Goal: Information Seeking & Learning: Learn about a topic

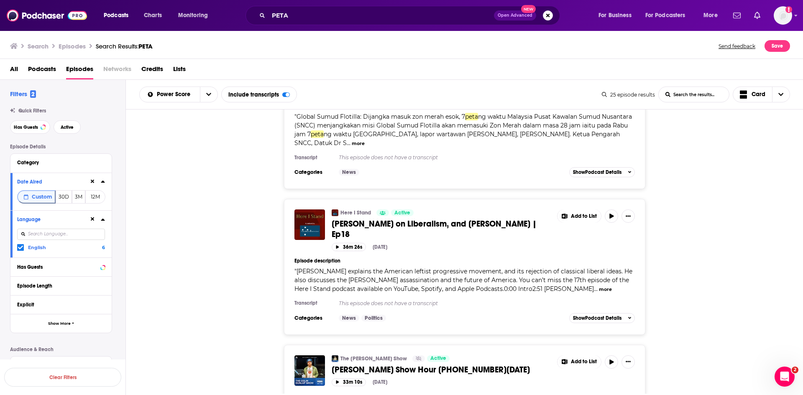
scroll to position [3305, 0]
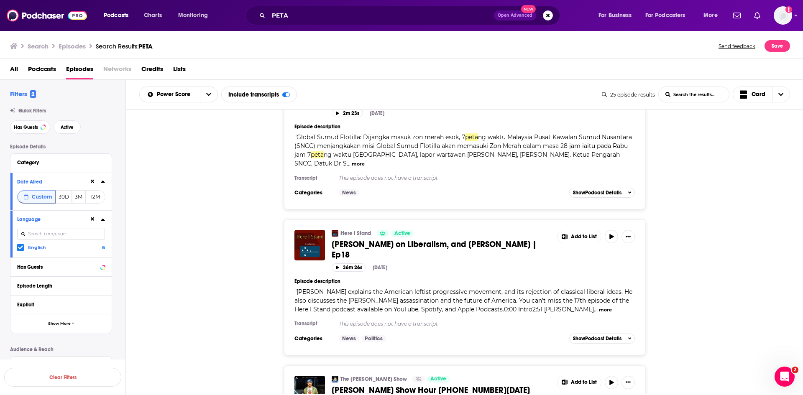
click at [599, 307] on button "more" at bounding box center [605, 310] width 13 height 7
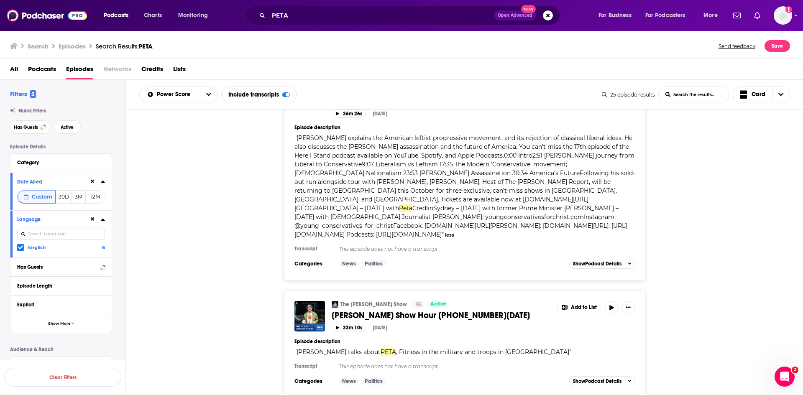
scroll to position [3473, 0]
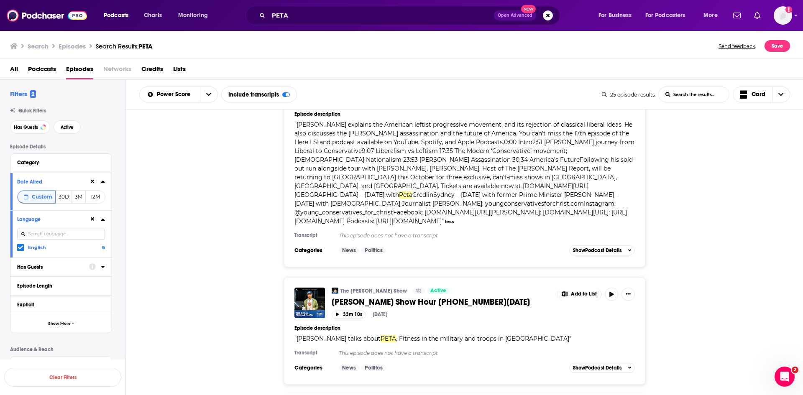
drag, startPoint x: 370, startPoint y: 220, endPoint x: 253, endPoint y: 259, distance: 123.4
click at [250, 277] on div "The Colin Dunlap Show Active Colin Dunlap Show Hour 02 09-30-25 Add to List 33m…" at bounding box center [465, 331] width 678 height 108
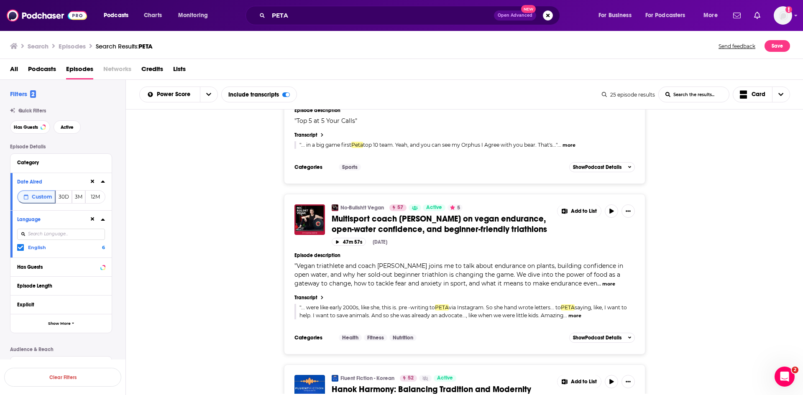
scroll to position [2427, 0]
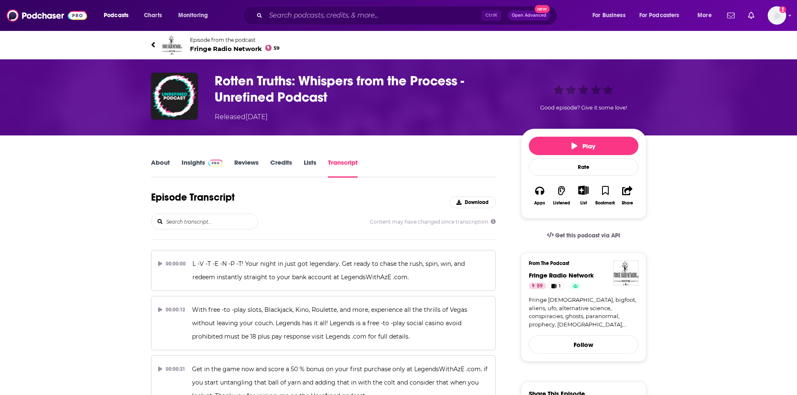
scroll to position [15323, 0]
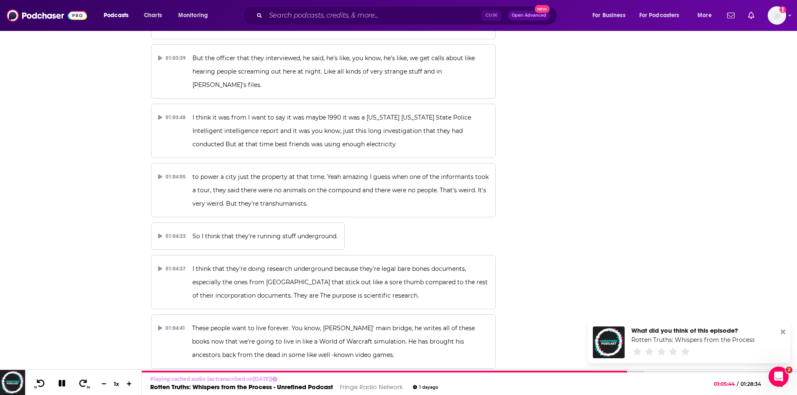
scroll to position [15239, 0]
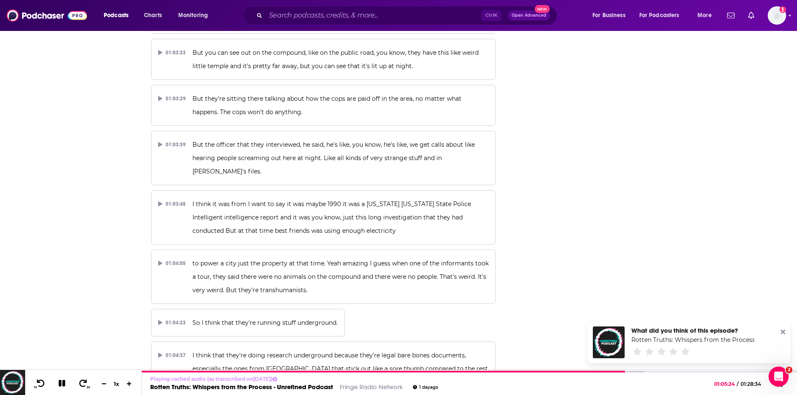
scroll to position [15156, 0]
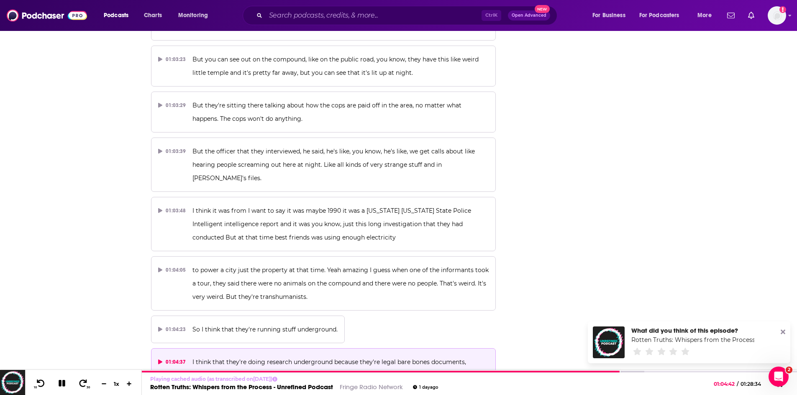
click at [257, 356] on p "I think that they're doing research underground because they're legal bare bone…" at bounding box center [340, 376] width 296 height 40
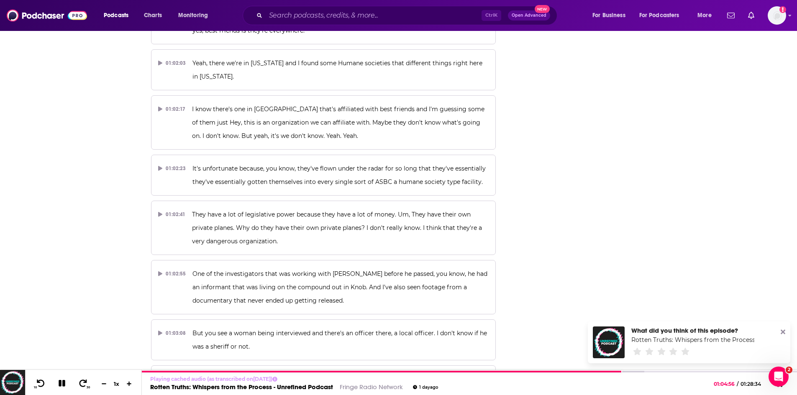
scroll to position [14821, 0]
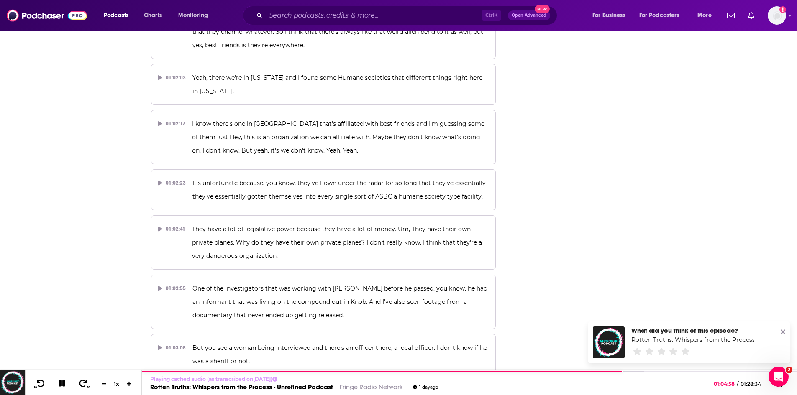
click at [391, 390] on span "But you can see out on the compound, like on the public road, you know, they ha…" at bounding box center [336, 400] width 288 height 21
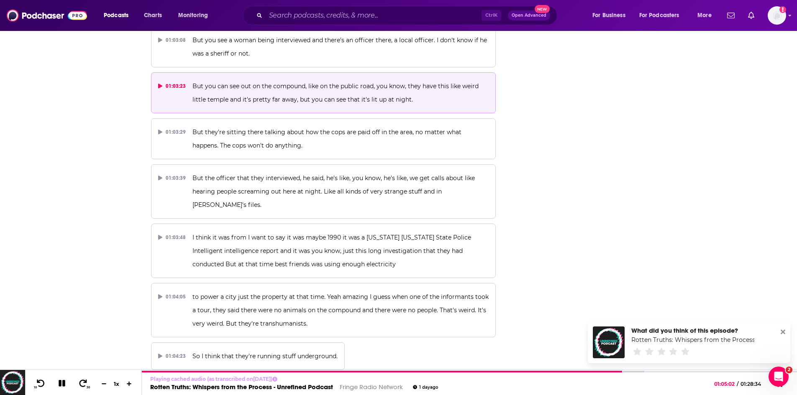
scroll to position [15114, 0]
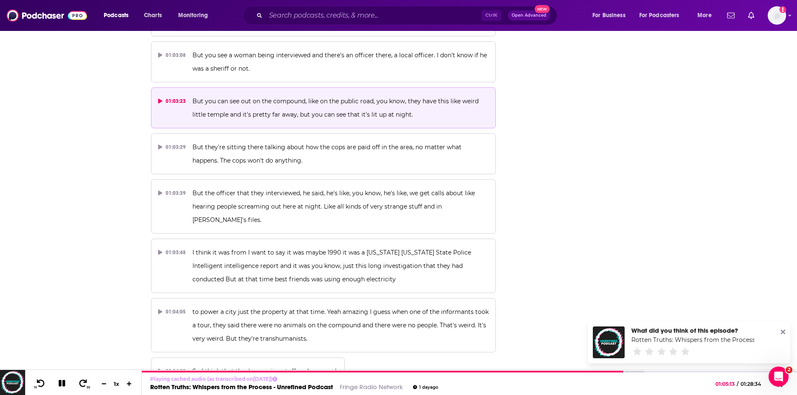
drag, startPoint x: 321, startPoint y: 169, endPoint x: 398, endPoint y: 169, distance: 76.6
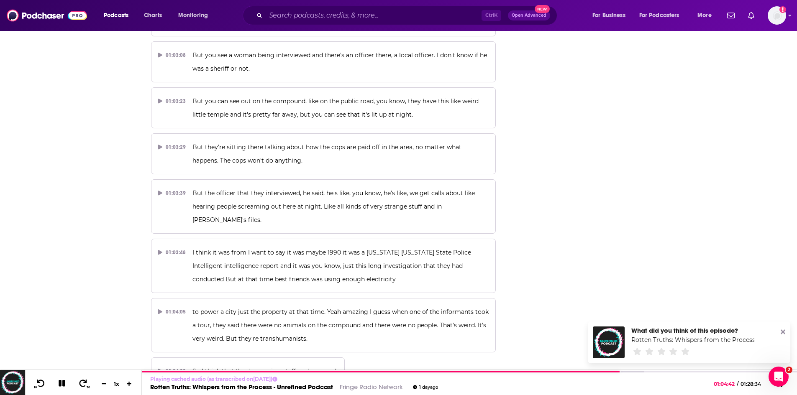
copy span "William Sims' main bridge"
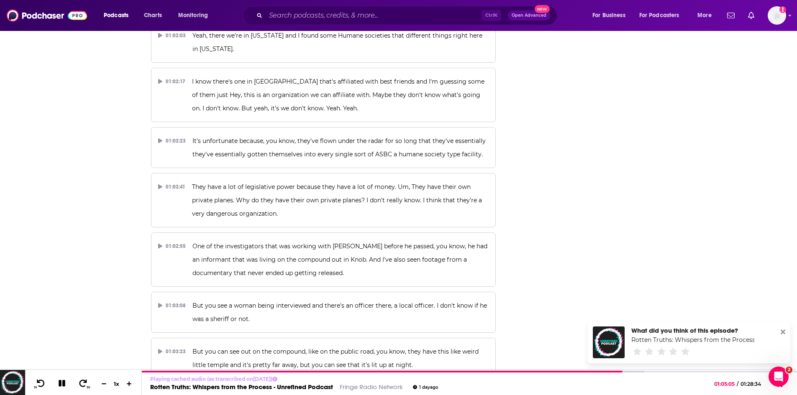
scroll to position [14863, 0]
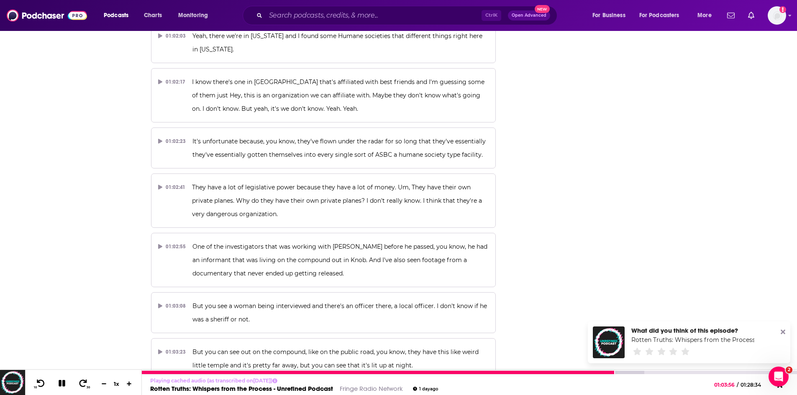
click at [58, 385] on icon at bounding box center [62, 384] width 10 height 8
click at [62, 385] on icon at bounding box center [61, 383] width 7 height 8
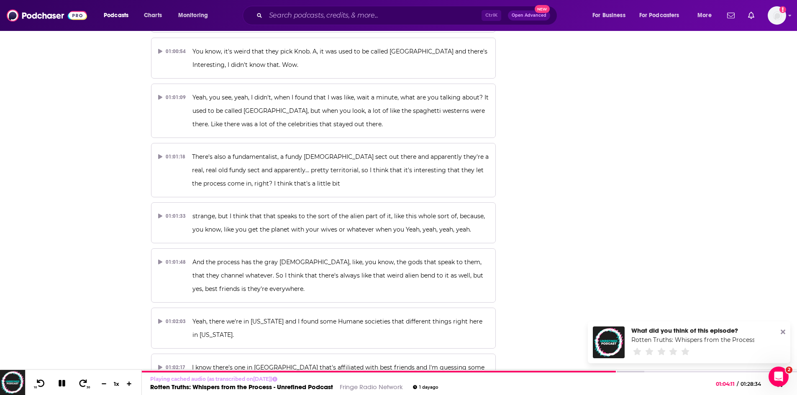
scroll to position [14528, 0]
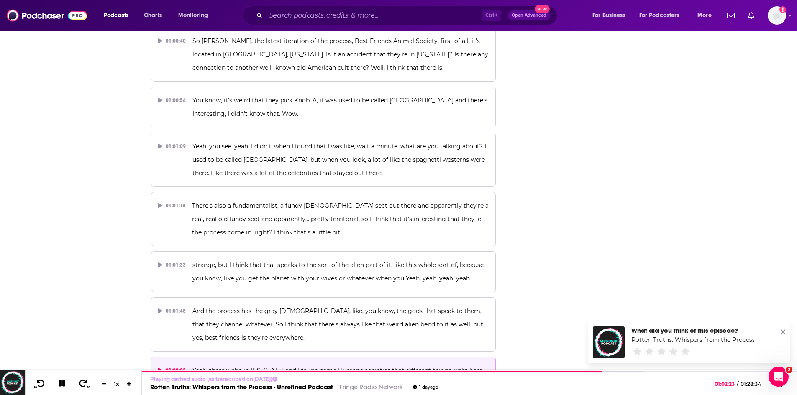
click at [284, 364] on p "Yeah, there we're in Mississippi and I found some Humane societies that differe…" at bounding box center [340, 377] width 296 height 27
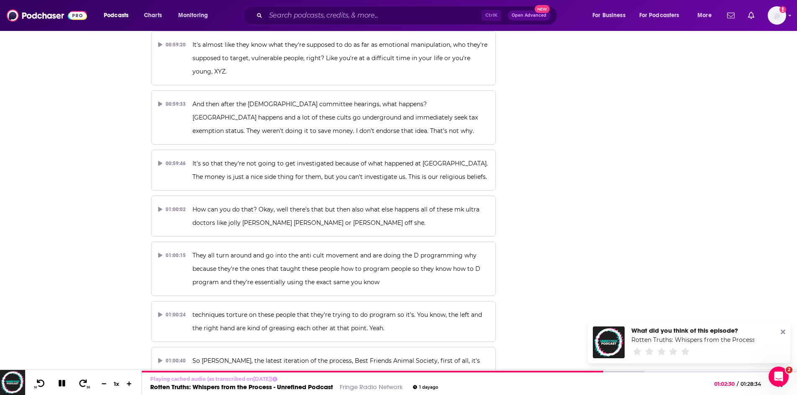
scroll to position [14193, 0]
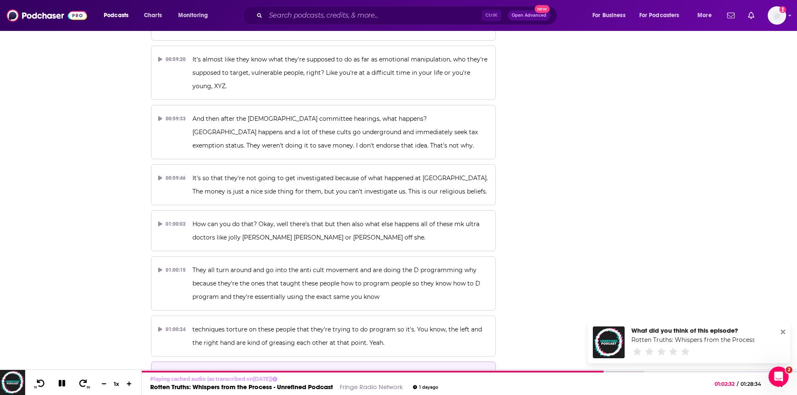
click at [229, 369] on p "So Dana, the latest iteration of the process, Best Friends Animal Society, firs…" at bounding box center [340, 389] width 296 height 40
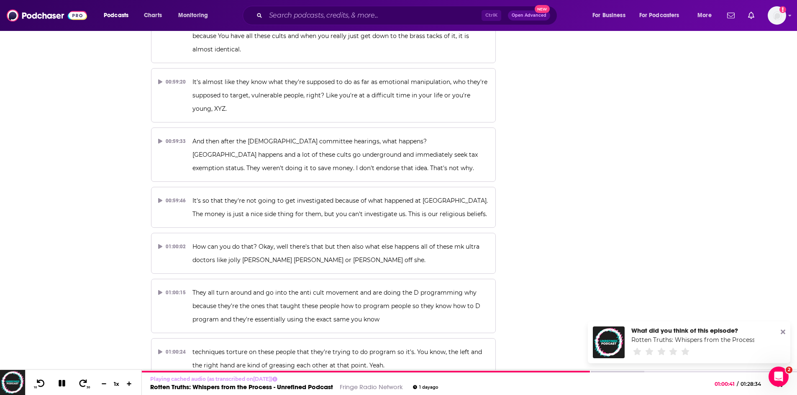
scroll to position [14152, 0]
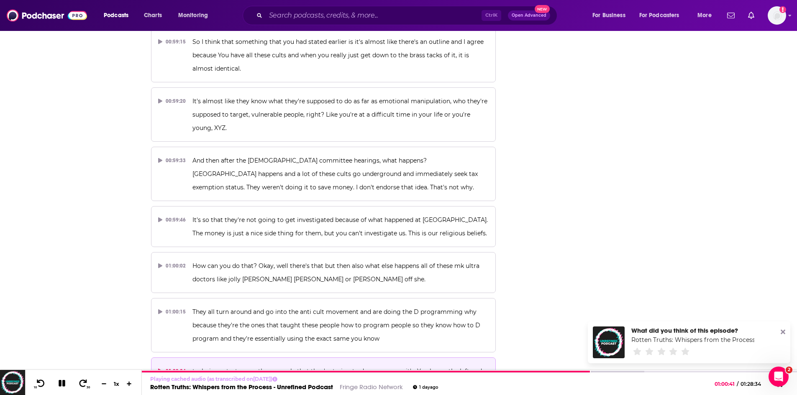
click at [257, 368] on span "techniques torture on these people that they're trying to do program so it's. Y…" at bounding box center [337, 378] width 291 height 21
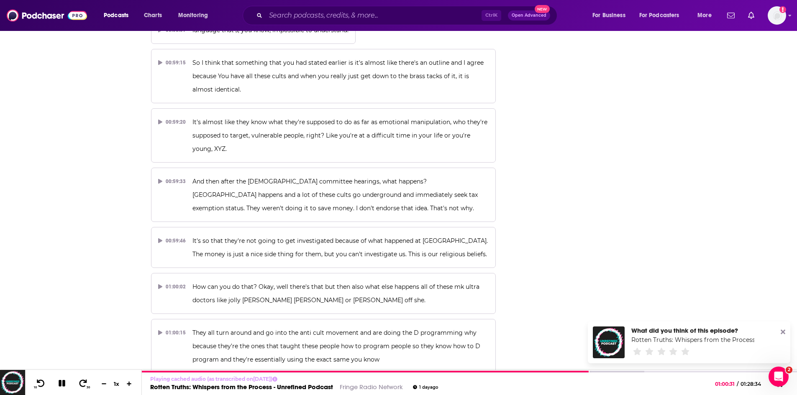
scroll to position [14110, 0]
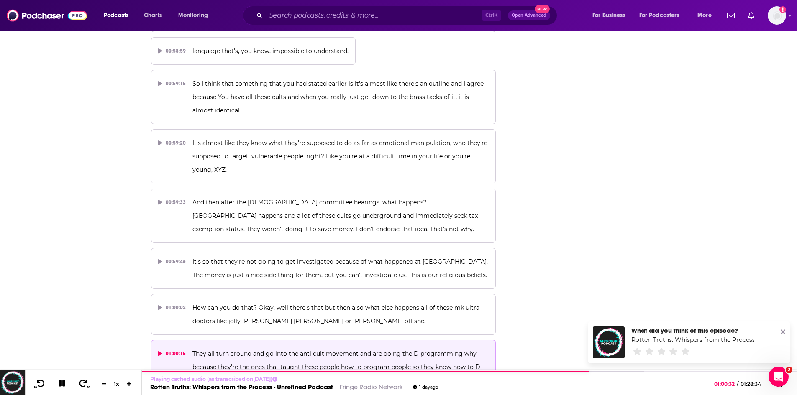
click at [305, 347] on p "They all turn around and go into the anti cult movement and are doing the D pro…" at bounding box center [340, 367] width 296 height 40
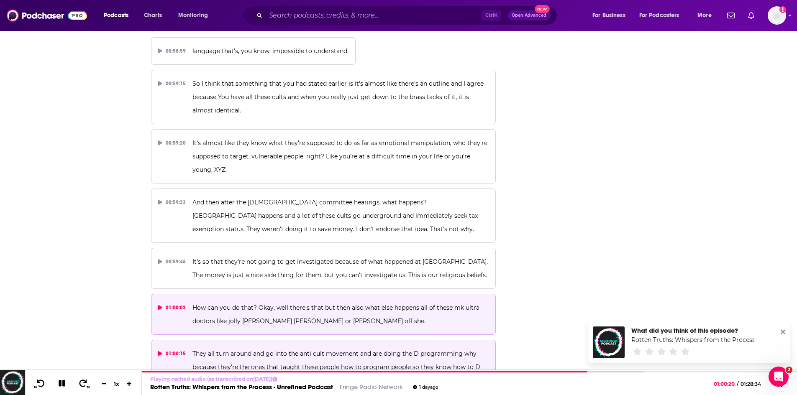
scroll to position [14026, 0]
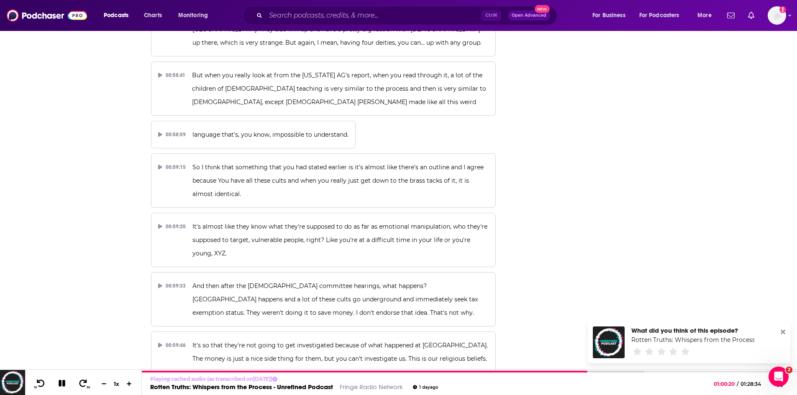
click at [321, 385] on p "How can you do that? Okay, well there's that but then also what else happens al…" at bounding box center [340, 398] width 296 height 27
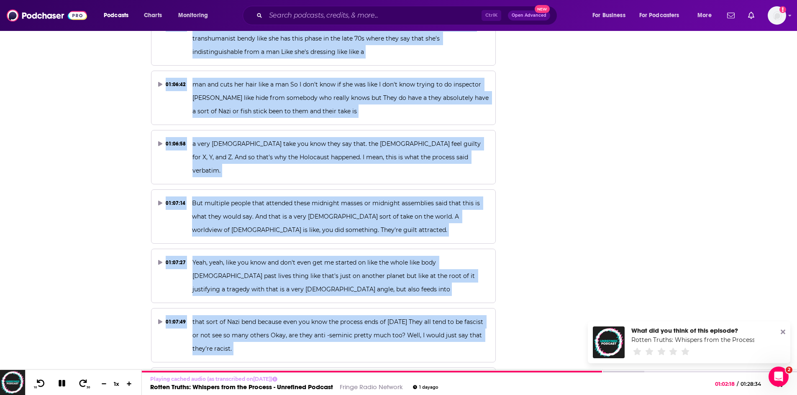
scroll to position [15985, 0]
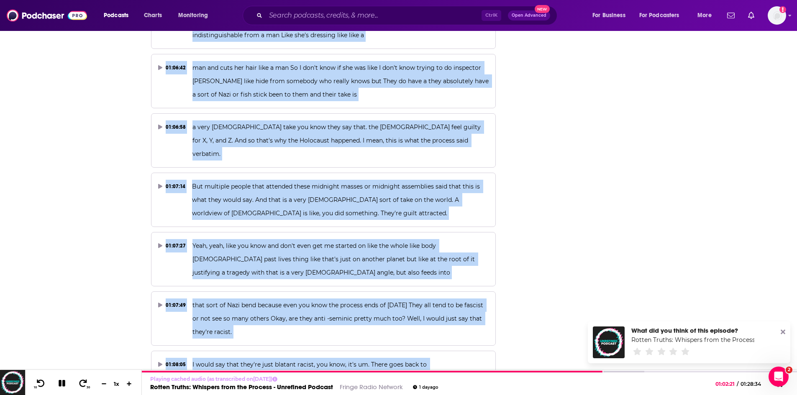
drag, startPoint x: 201, startPoint y: 158, endPoint x: 348, endPoint y: 320, distance: 218.6
copy div "I'm still trying to suss out some of that timeline. There's a lot of weird acti…"
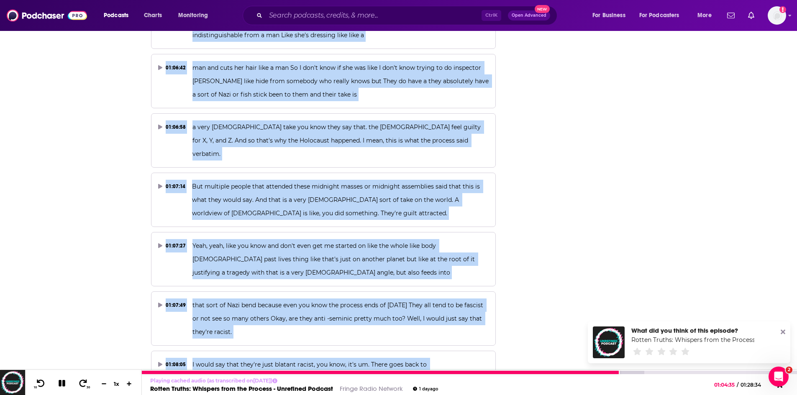
click at [64, 382] on icon at bounding box center [62, 383] width 7 height 7
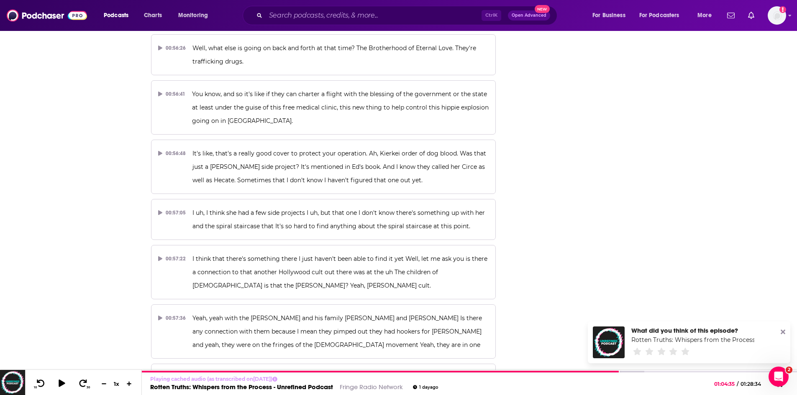
scroll to position [13558, 0]
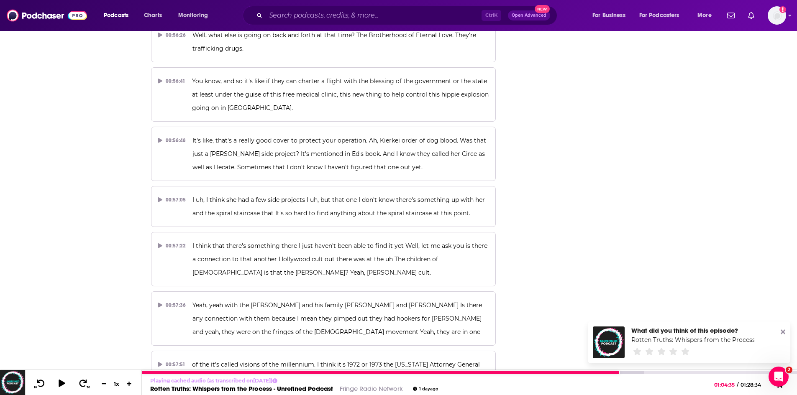
click at [354, 389] on link "Fringe Radio Network" at bounding box center [371, 389] width 63 height 8
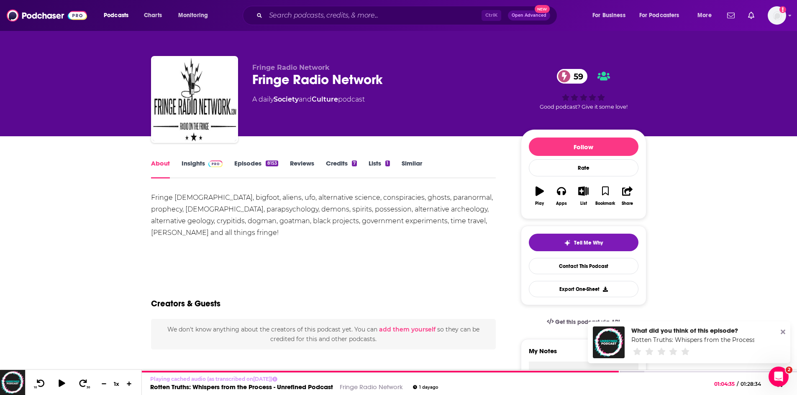
click at [193, 164] on link "Insights" at bounding box center [202, 168] width 41 height 19
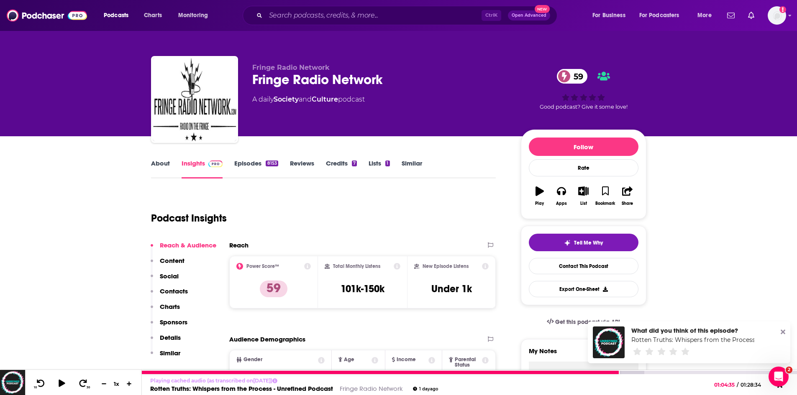
click at [379, 392] on link "Fringe Radio Network" at bounding box center [371, 389] width 63 height 8
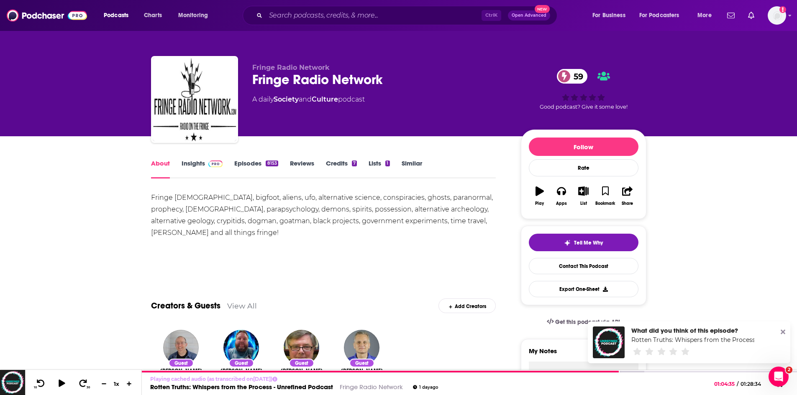
scroll to position [42, 0]
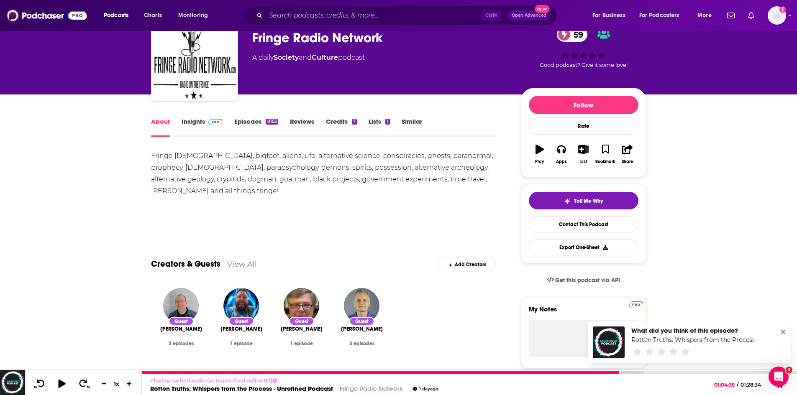
click at [58, 385] on icon at bounding box center [61, 383] width 10 height 8
click at [62, 383] on icon at bounding box center [62, 383] width 7 height 7
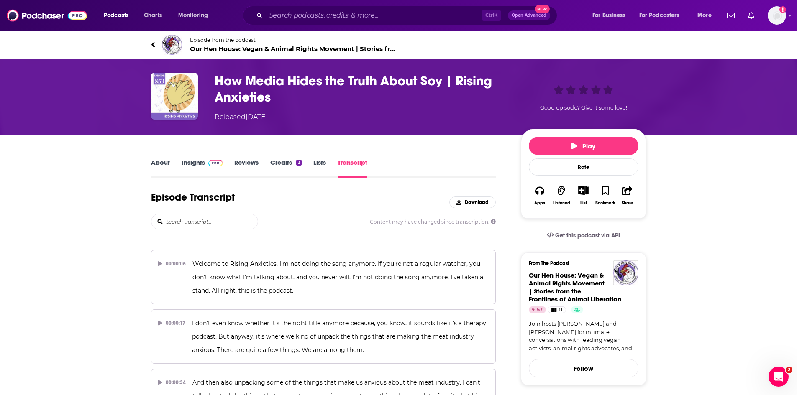
scroll to position [5222, 0]
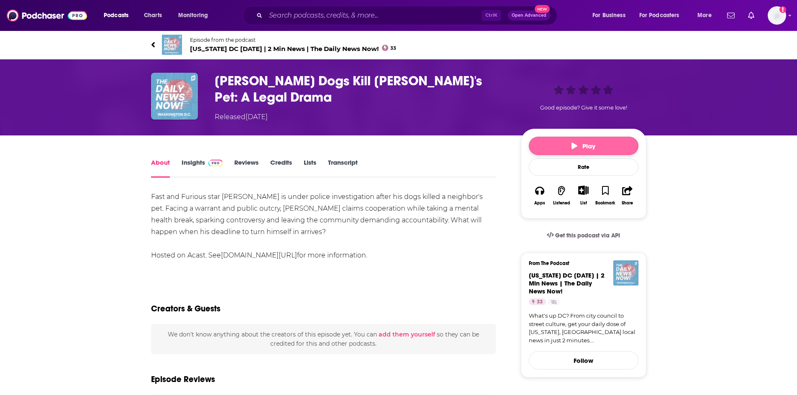
click at [565, 146] on button "Play" at bounding box center [584, 146] width 110 height 18
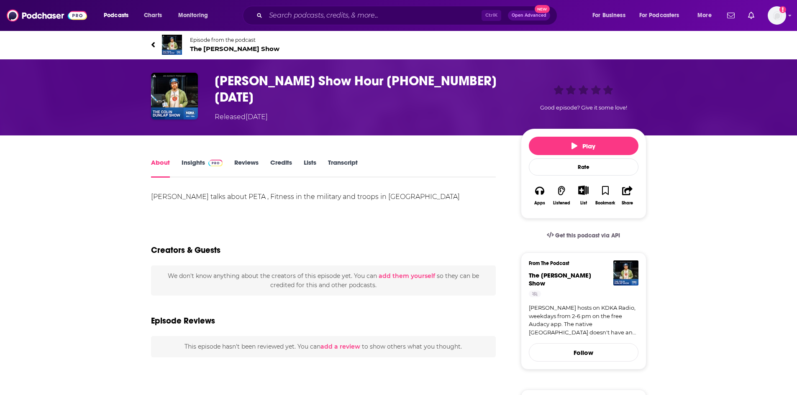
click at [251, 49] on span "The Colin Dunlap Show" at bounding box center [235, 49] width 90 height 8
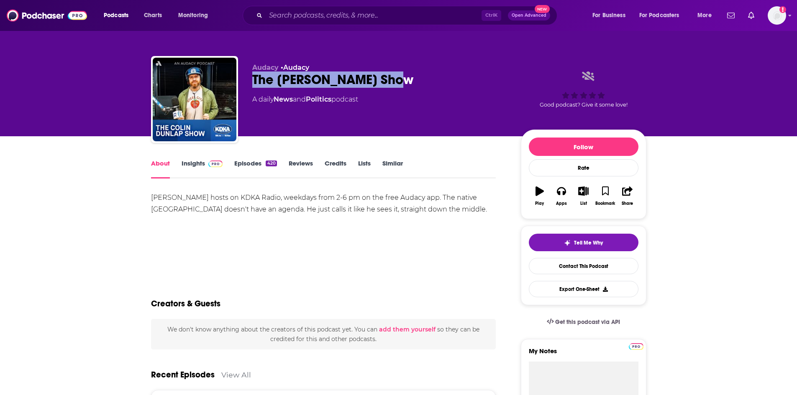
drag, startPoint x: 342, startPoint y: 78, endPoint x: 244, endPoint y: 87, distance: 98.0
click at [244, 87] on div "Audacy • Audacy The Colin Dunlap Show A daily News and Politics podcast Good po…" at bounding box center [398, 101] width 495 height 90
copy h1 "The Colin Dunlap Show"
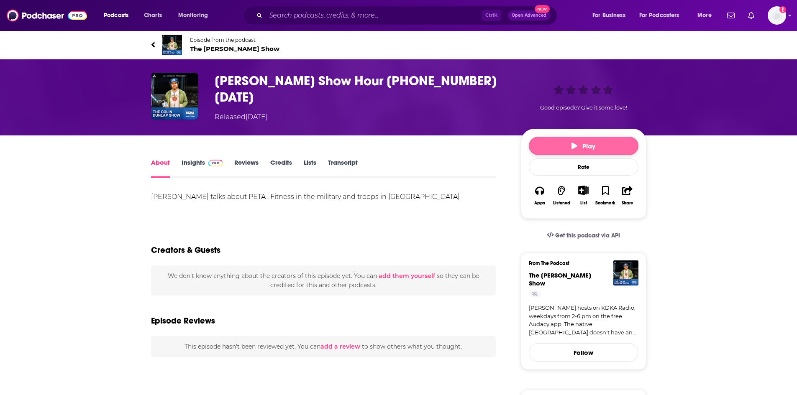
click at [569, 142] on button "Play" at bounding box center [584, 146] width 110 height 18
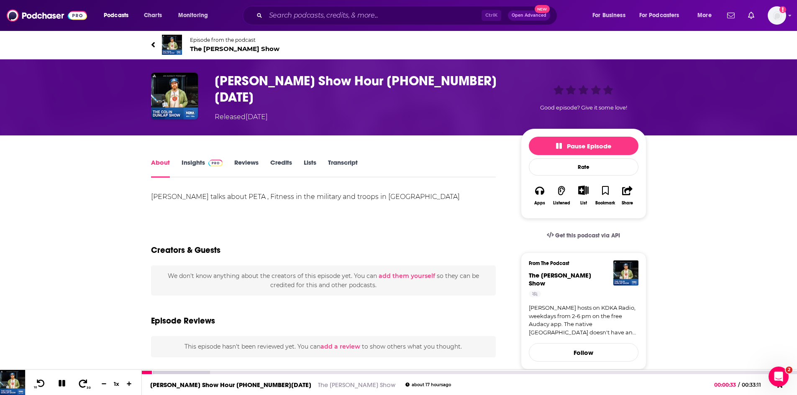
click at [84, 381] on icon at bounding box center [83, 383] width 8 height 8
click at [261, 50] on span "The Colin Dunlap Show" at bounding box center [235, 49] width 90 height 8
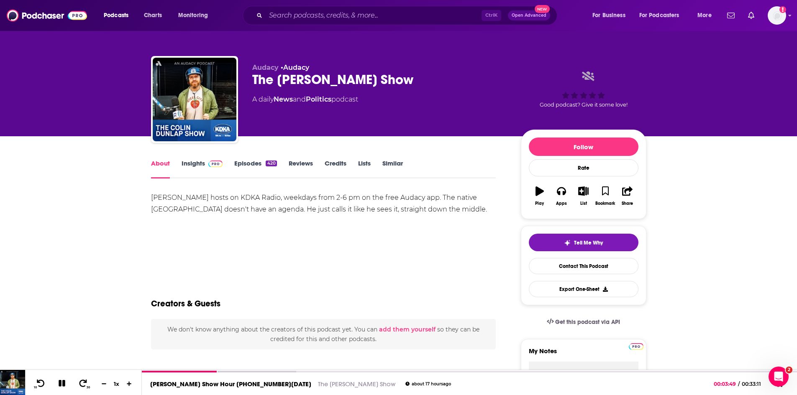
click at [182, 164] on link "Insights" at bounding box center [202, 168] width 41 height 19
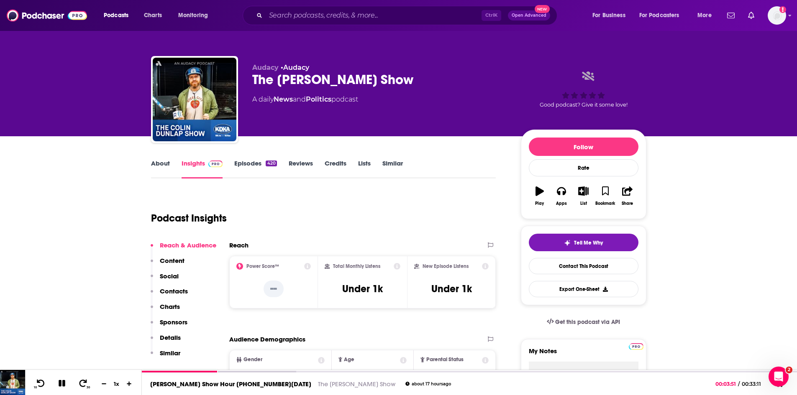
click at [160, 164] on link "About" at bounding box center [160, 168] width 19 height 19
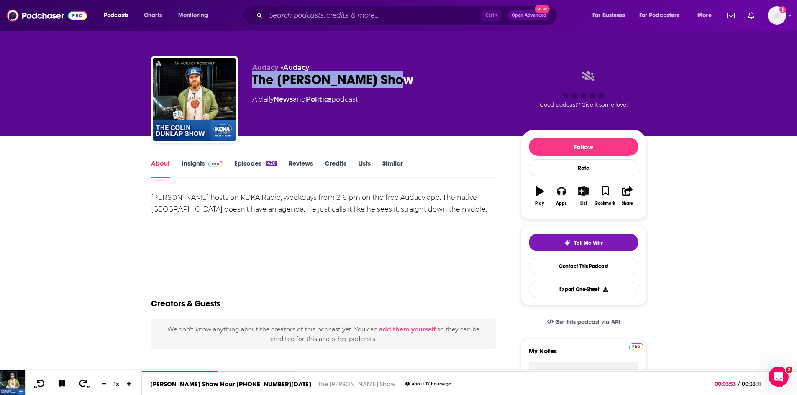
drag, startPoint x: 418, startPoint y: 77, endPoint x: 254, endPoint y: 77, distance: 163.2
click at [254, 77] on div "The Colin Dunlap Show" at bounding box center [379, 80] width 255 height 16
copy h1 "The Colin Dunlap Show"
drag, startPoint x: 64, startPoint y: 381, endPoint x: 68, endPoint y: 377, distance: 4.7
click at [67, 379] on button at bounding box center [62, 384] width 15 height 10
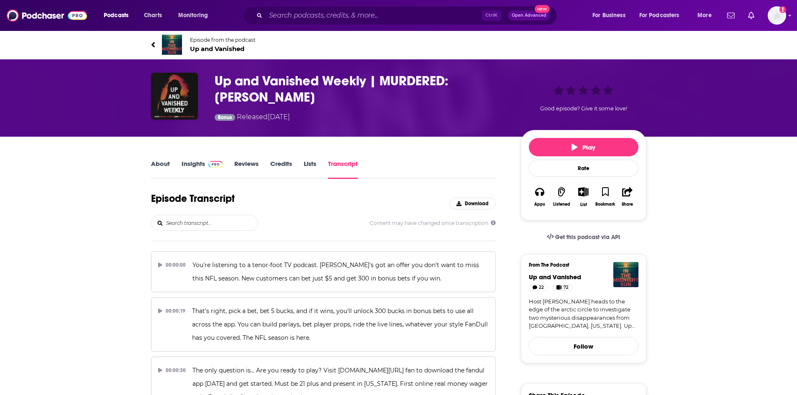
scroll to position [9991, 0]
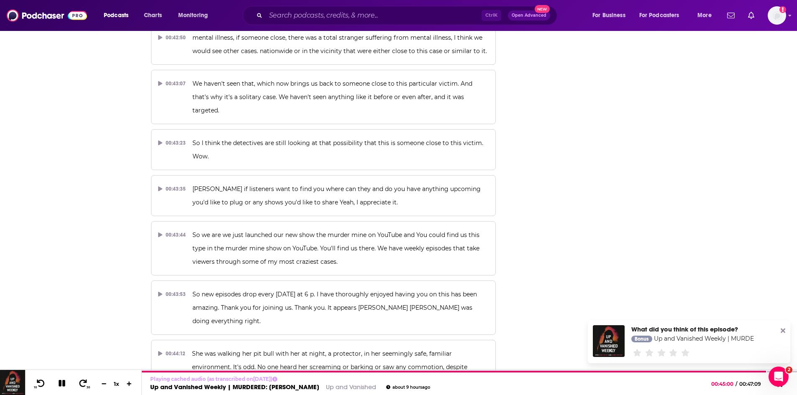
scroll to position [0, 0]
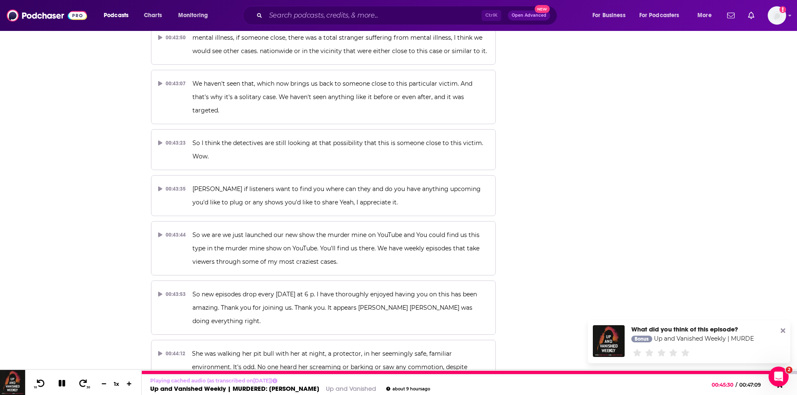
drag, startPoint x: 64, startPoint y: 387, endPoint x: 20, endPoint y: 372, distance: 46.8
click at [64, 387] on icon at bounding box center [62, 384] width 10 height 8
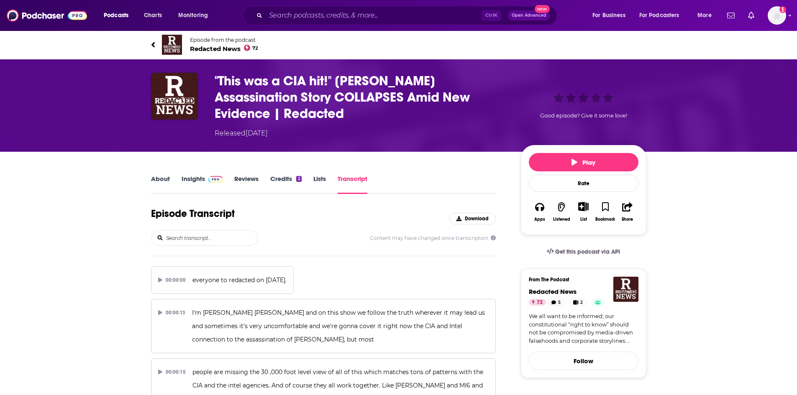
scroll to position [9280, 0]
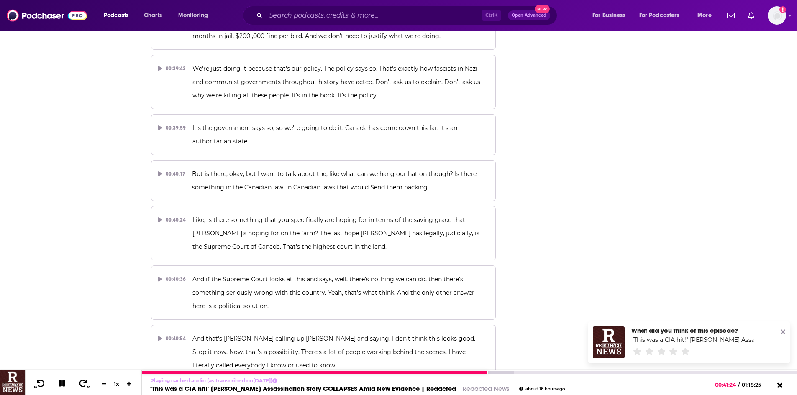
click at [64, 385] on icon at bounding box center [62, 383] width 7 height 7
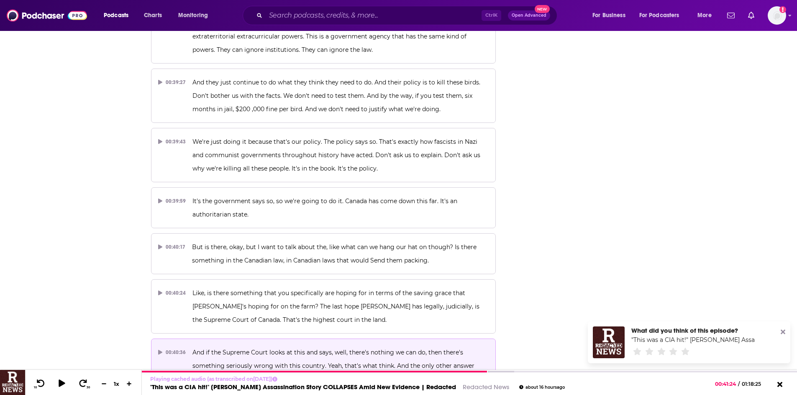
scroll to position [9196, 0]
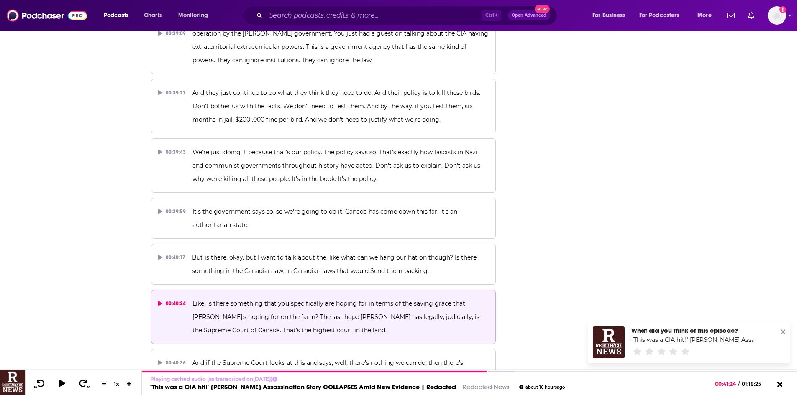
click at [292, 297] on p "Like, is there something that you specifically are hoping for in terms of the s…" at bounding box center [340, 317] width 296 height 40
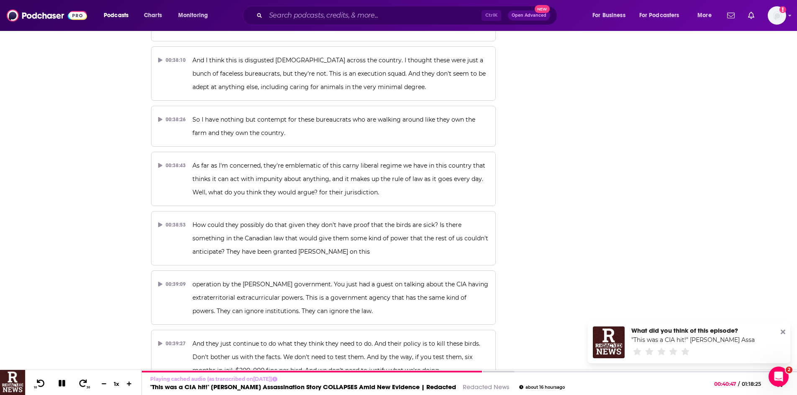
scroll to position [8904, 0]
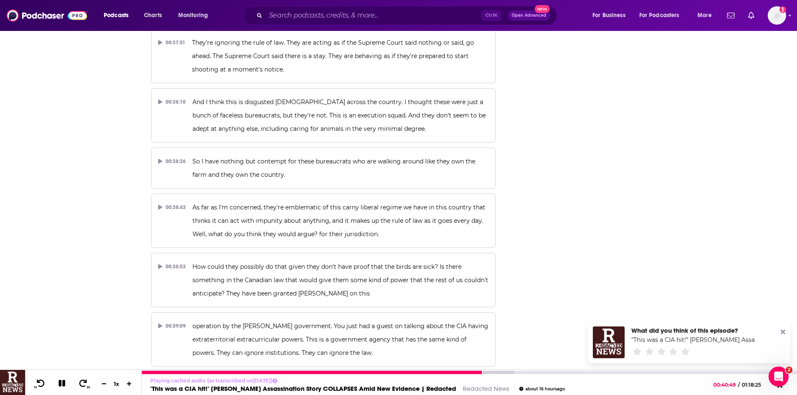
click at [64, 383] on icon at bounding box center [62, 383] width 7 height 7
click at [59, 389] on button at bounding box center [62, 384] width 16 height 12
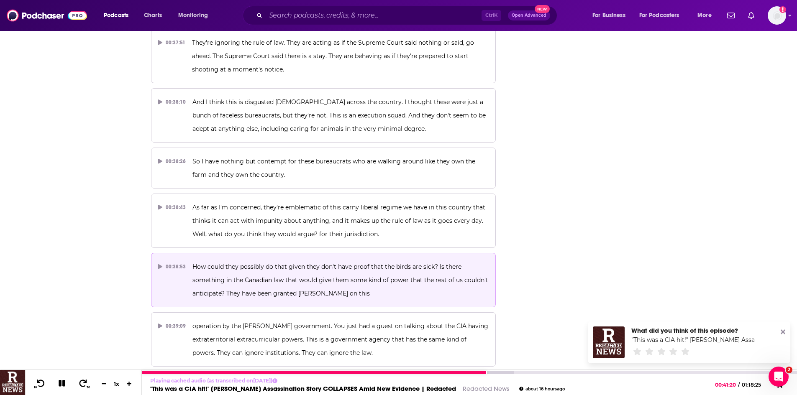
drag, startPoint x: 62, startPoint y: 384, endPoint x: 361, endPoint y: 100, distance: 412.3
click at [62, 382] on icon at bounding box center [62, 384] width 10 height 8
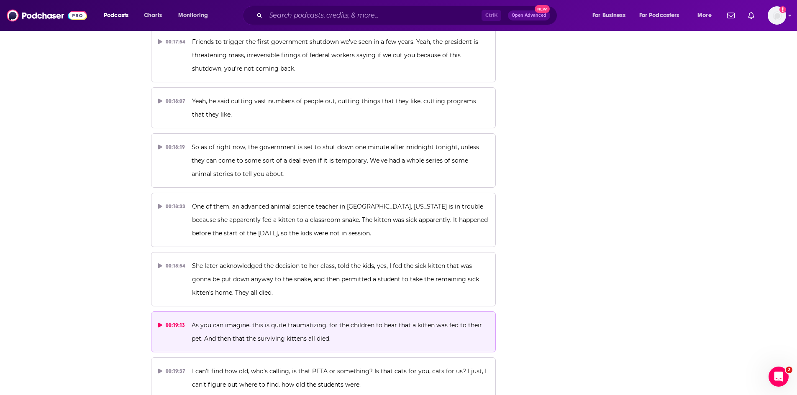
click at [264, 319] on p "As you can imagine, this is quite traumatizing. for the children to hear that a…" at bounding box center [340, 332] width 297 height 27
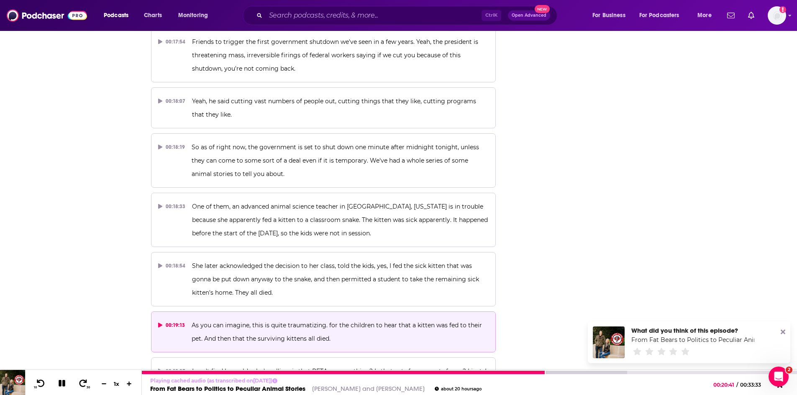
click at [59, 385] on icon at bounding box center [62, 383] width 7 height 7
